Goal: Transaction & Acquisition: Book appointment/travel/reservation

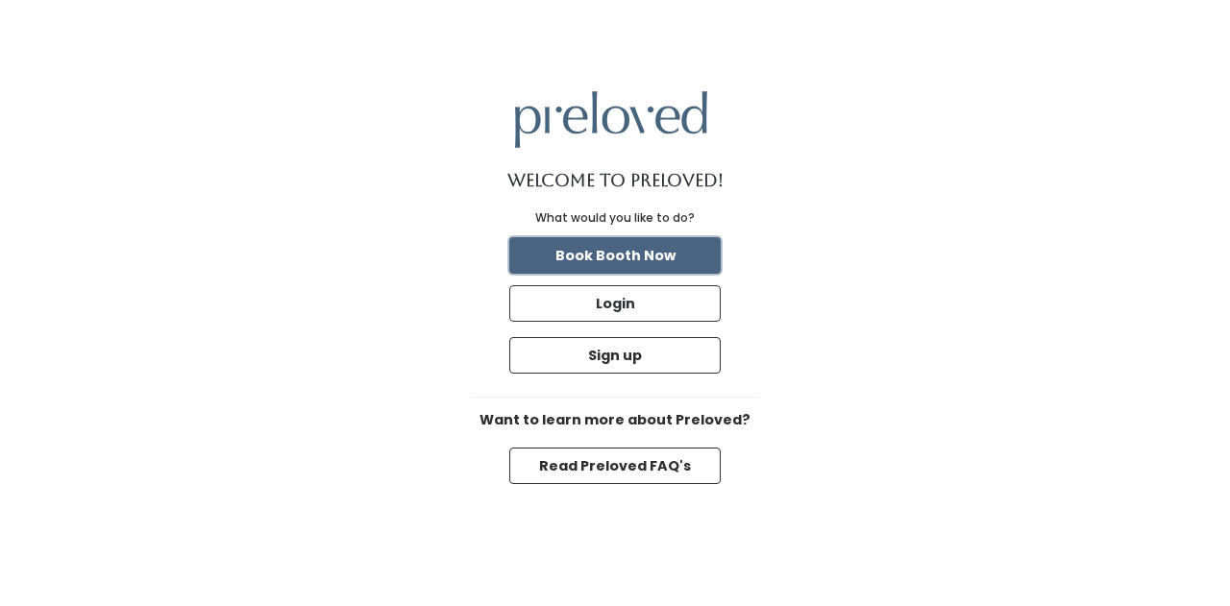
click at [645, 258] on button "Book Booth Now" at bounding box center [614, 255] width 211 height 37
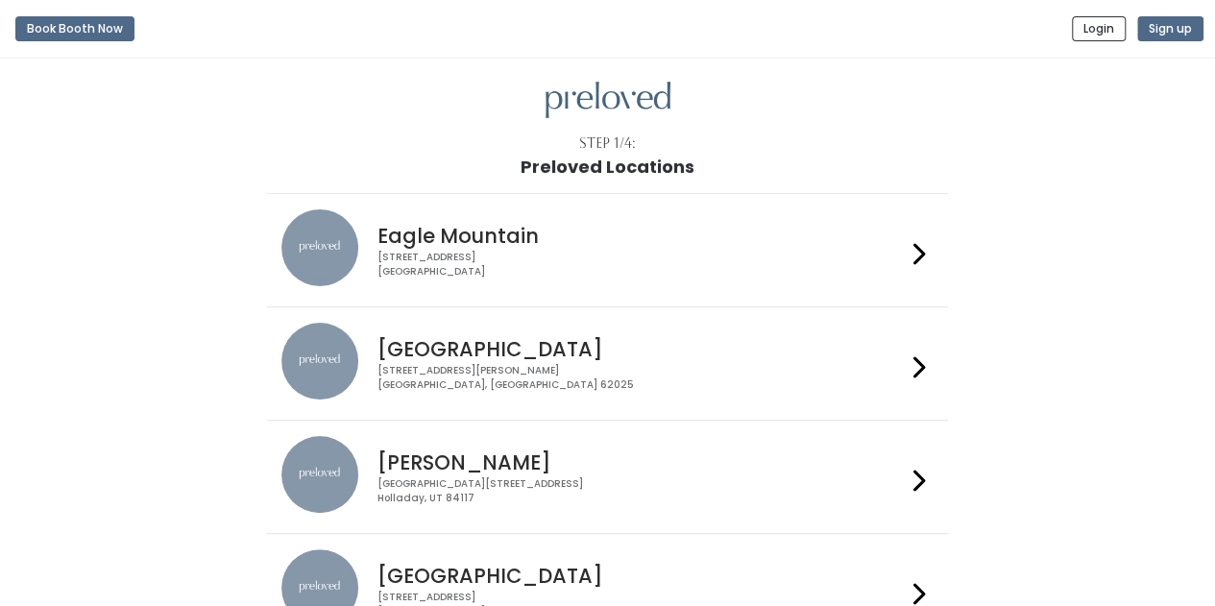
click at [903, 360] on div "[GEOGRAPHIC_DATA] [STREET_ADDRESS][PERSON_NAME]" at bounding box center [638, 357] width 536 height 69
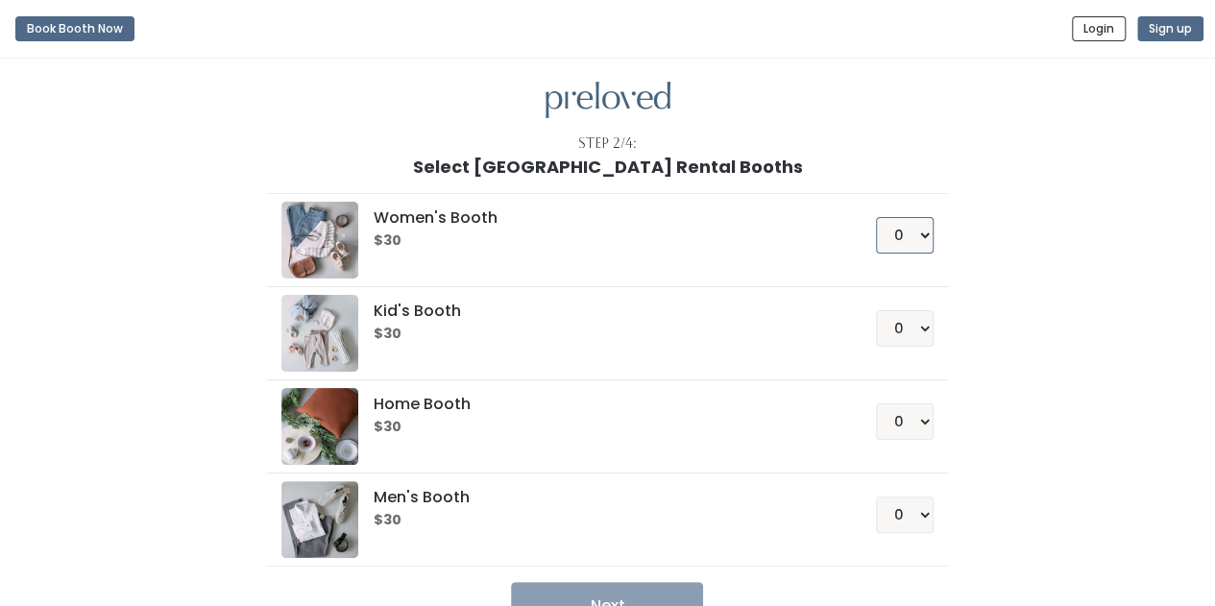
click at [925, 237] on select "0 1 2 3 4" at bounding box center [905, 235] width 58 height 37
select select "1"
click at [877, 217] on select "0 1 2 3 4" at bounding box center [905, 235] width 58 height 37
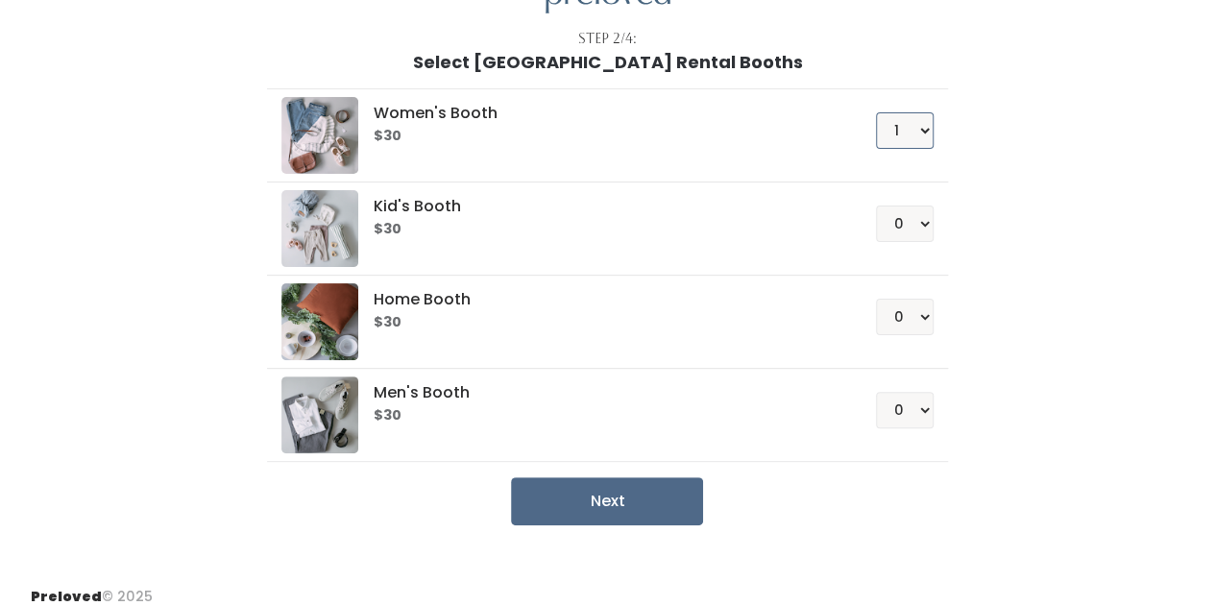
scroll to position [115, 0]
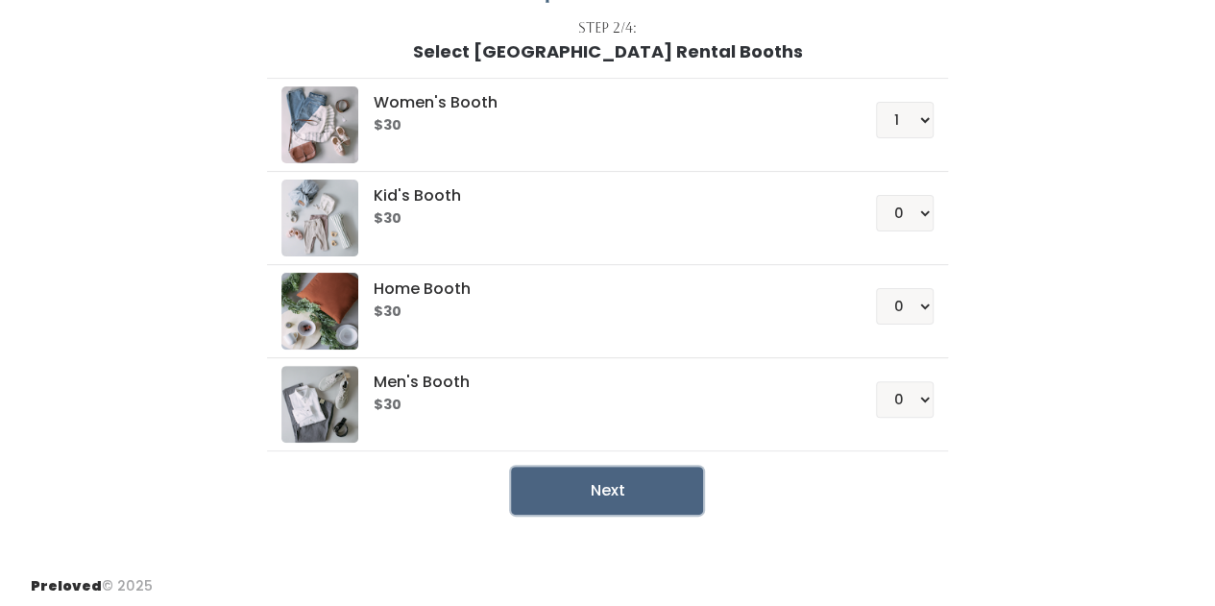
click at [619, 479] on button "Next" at bounding box center [607, 491] width 192 height 48
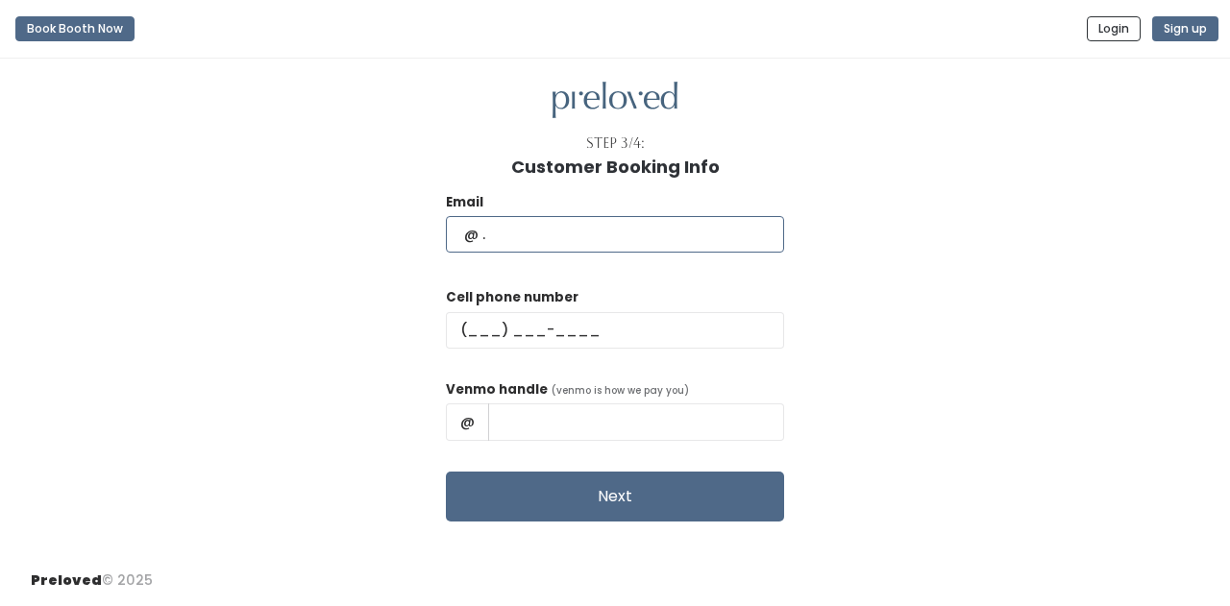
click at [511, 233] on input "text" at bounding box center [615, 234] width 338 height 37
type input "mcbridekalie@gmail.com"
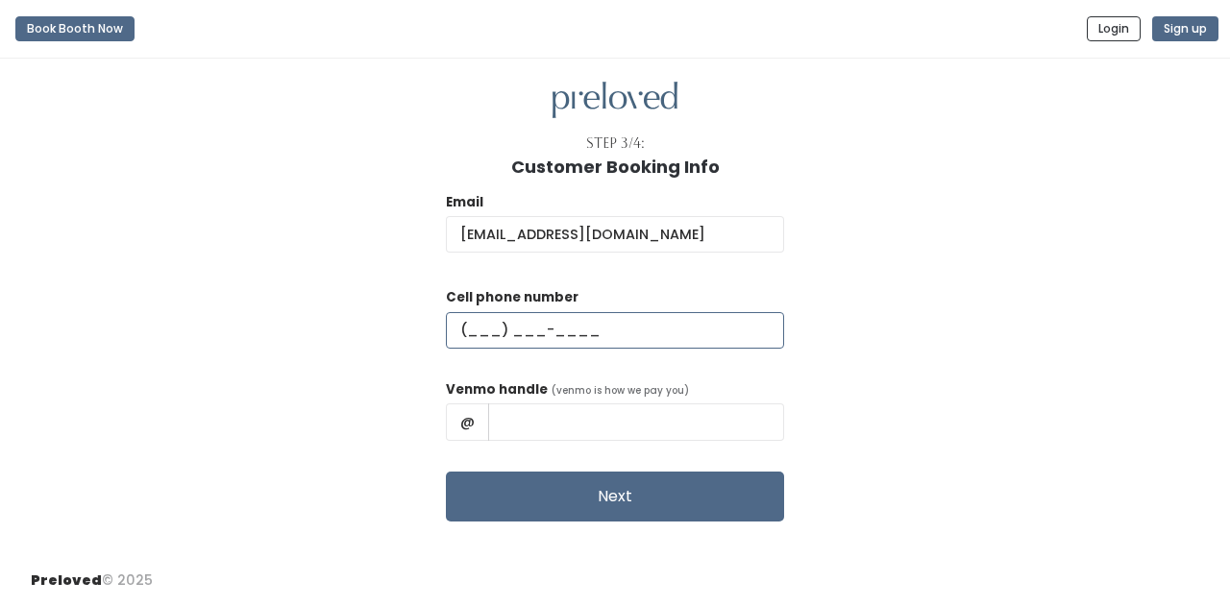
click at [517, 320] on input "text" at bounding box center [615, 330] width 338 height 37
type input "(618) 530-2523"
click at [556, 415] on input "text" at bounding box center [636, 422] width 296 height 37
